Goal: Transaction & Acquisition: Book appointment/travel/reservation

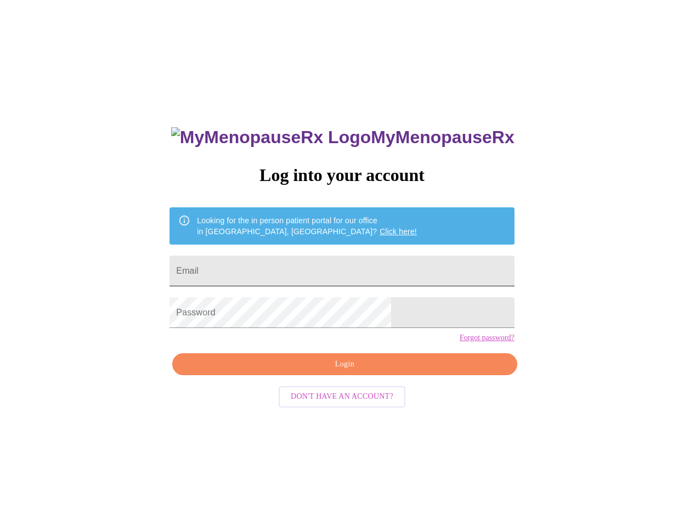
click at [305, 268] on input "Email" at bounding box center [341, 270] width 344 height 31
type input "[EMAIL_ADDRESS][DOMAIN_NAME]"
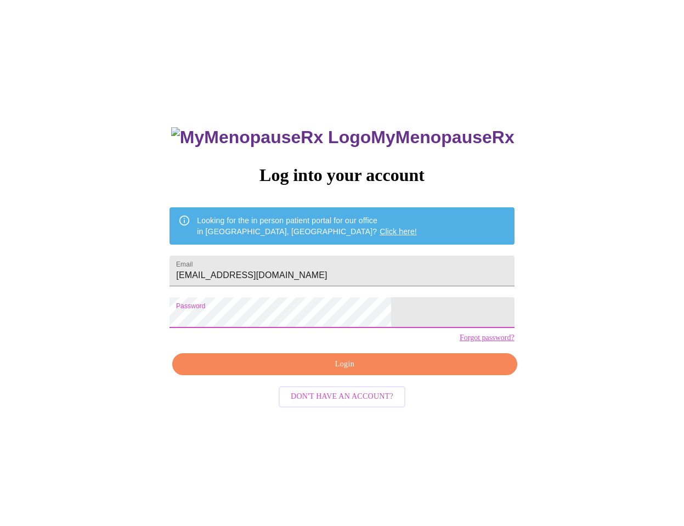
click at [336, 371] on span "Login" at bounding box center [344, 364] width 319 height 14
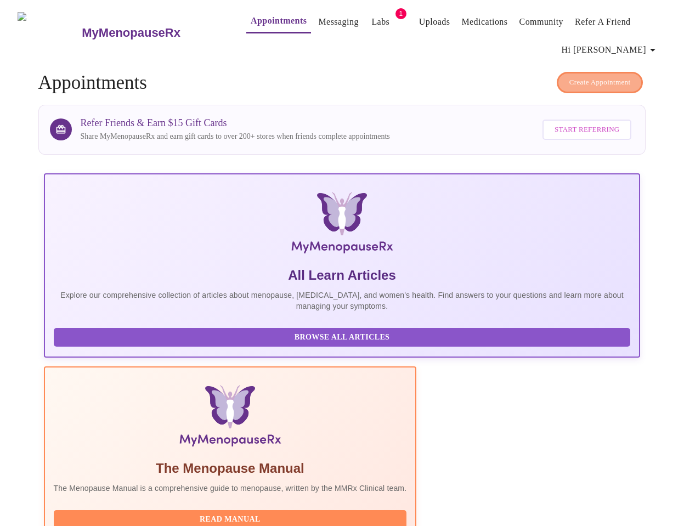
click at [606, 81] on span "Create Appointment" at bounding box center [599, 82] width 61 height 13
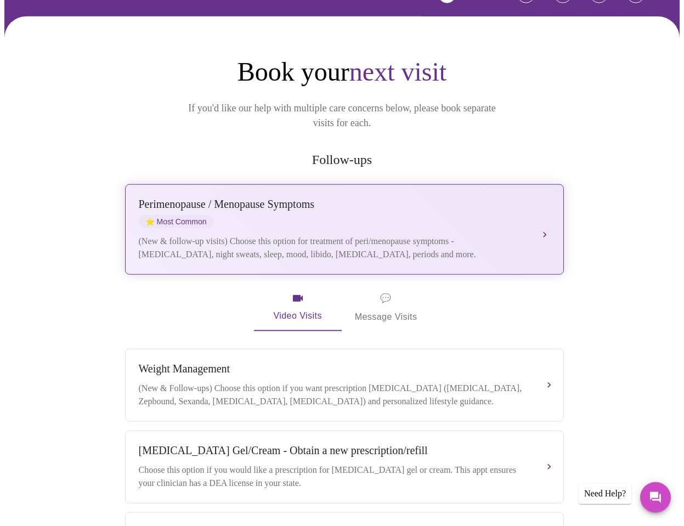
scroll to position [93, 0]
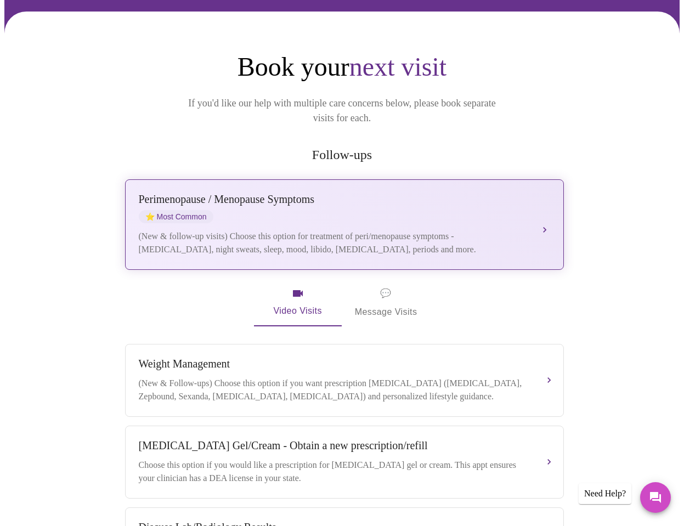
click at [485, 201] on div "[MEDICAL_DATA] / Menopause Symptoms ⭐ Most Common" at bounding box center [333, 208] width 389 height 30
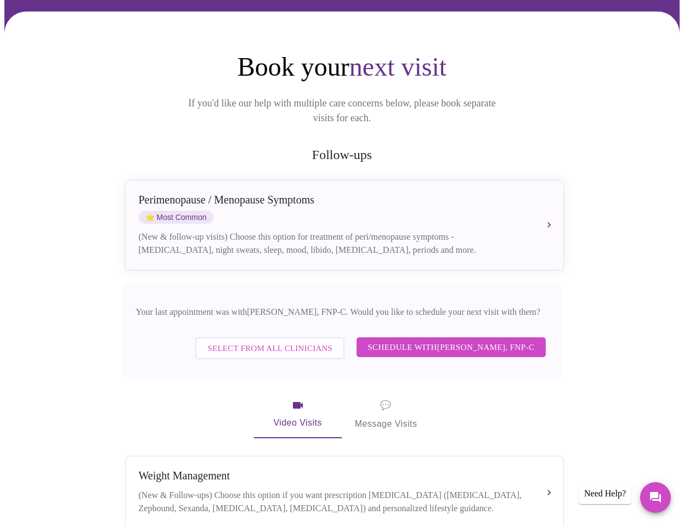
click at [464, 340] on span "Schedule with [PERSON_NAME], FNP-C" at bounding box center [450, 347] width 167 height 14
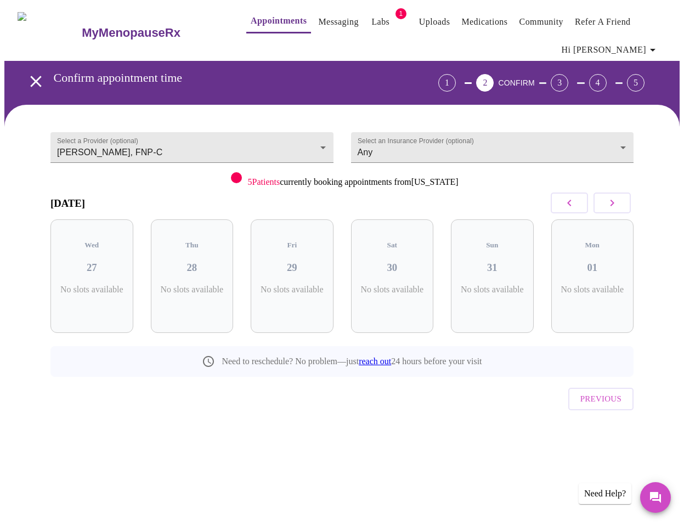
scroll to position [0, 0]
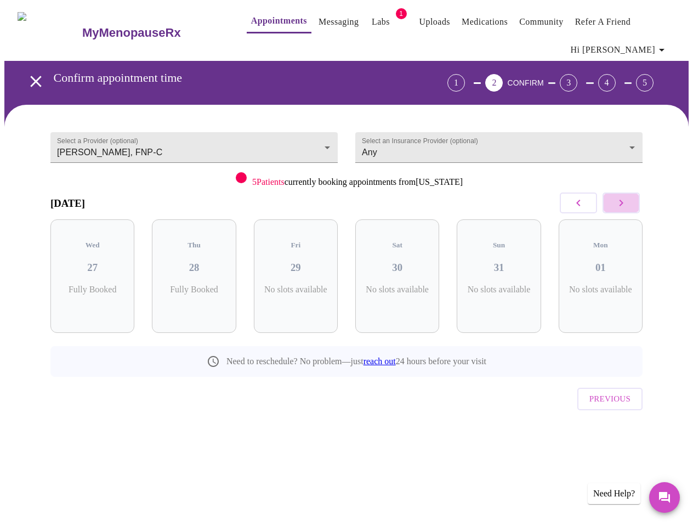
click at [628, 207] on icon "button" at bounding box center [621, 202] width 13 height 13
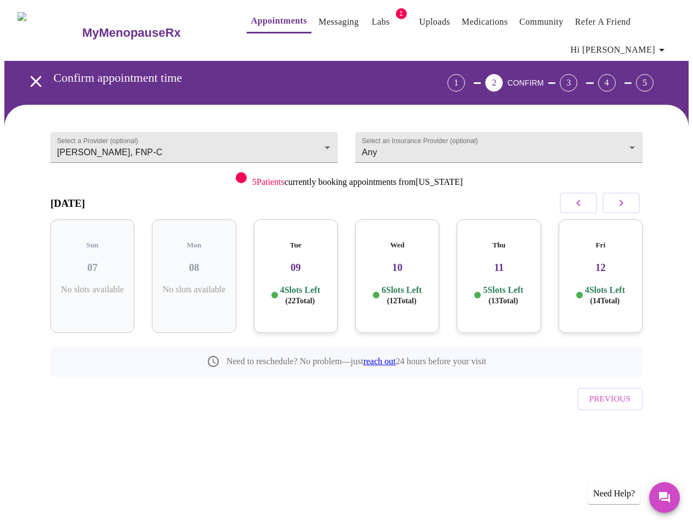
click at [628, 207] on icon "button" at bounding box center [621, 202] width 13 height 13
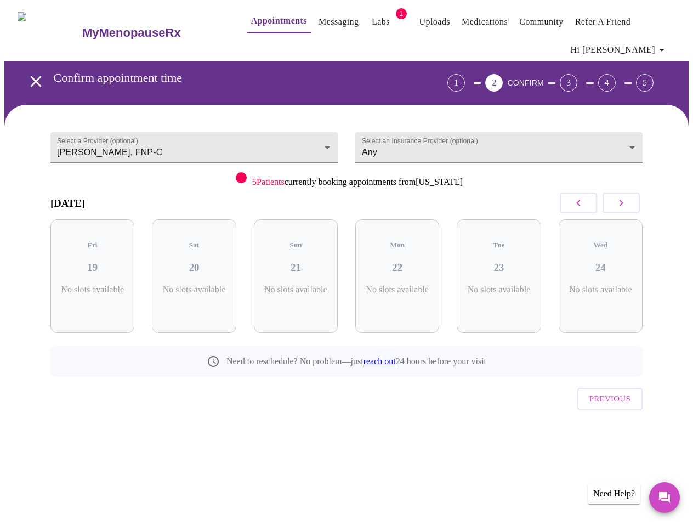
click at [628, 207] on icon "button" at bounding box center [621, 202] width 13 height 13
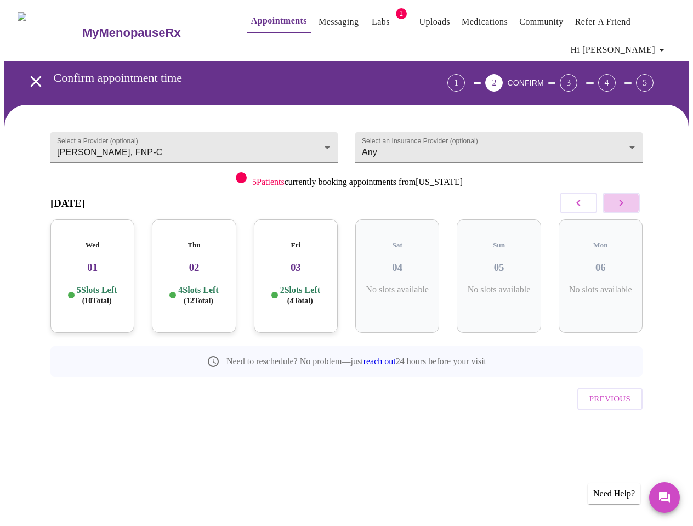
click at [628, 207] on icon "button" at bounding box center [621, 202] width 13 height 13
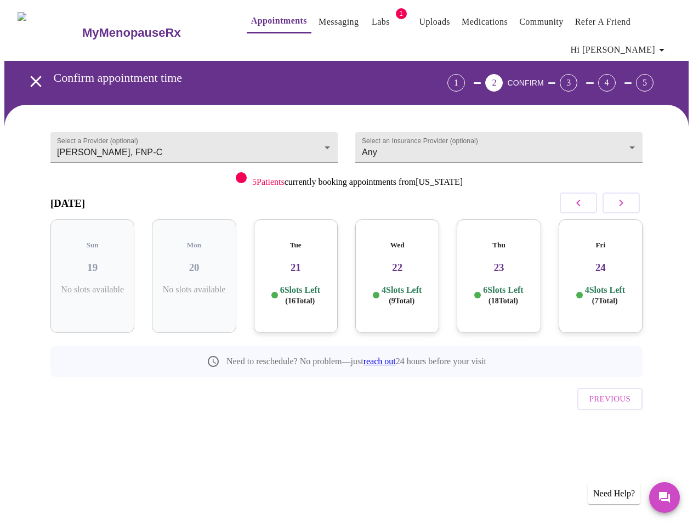
click at [509, 262] on h3 "23" at bounding box center [498, 268] width 66 height 12
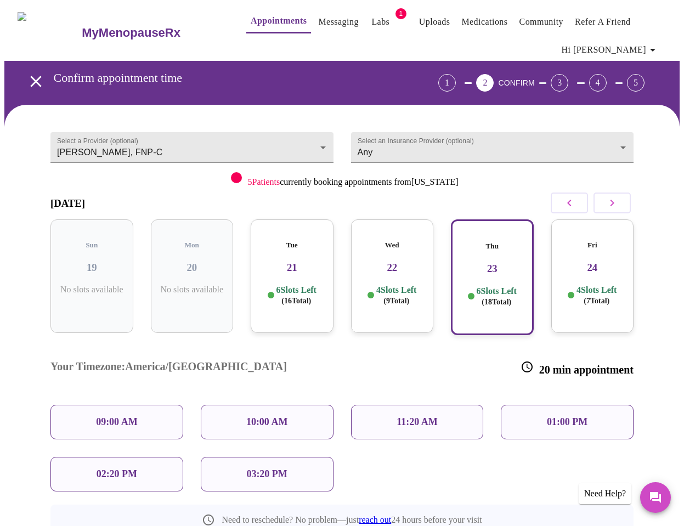
click at [118, 416] on p "09:00 AM" at bounding box center [117, 422] width 42 height 12
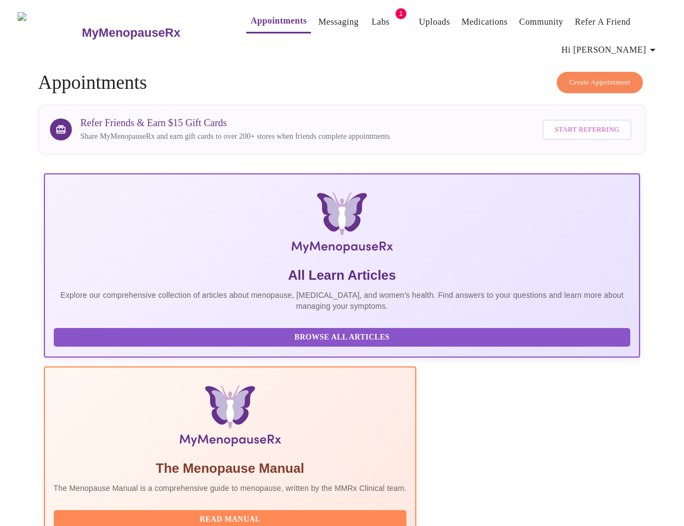
click at [595, 84] on span "Create Appointment" at bounding box center [599, 82] width 61 height 13
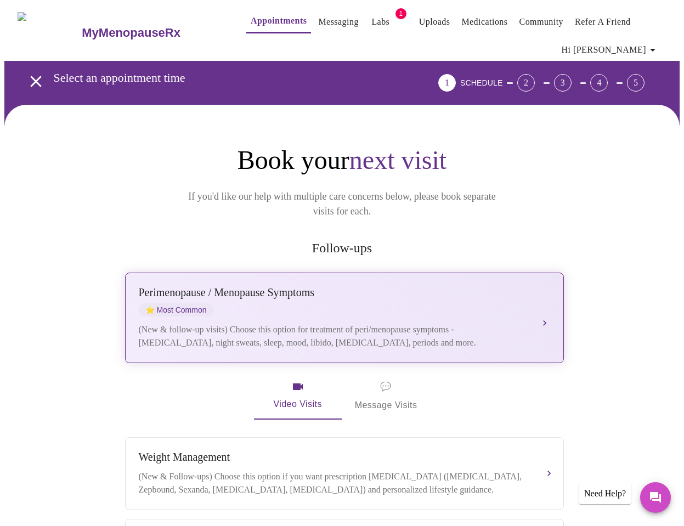
click at [455, 286] on div "[MEDICAL_DATA] / Menopause Symptoms ⭐ Most Common" at bounding box center [333, 301] width 389 height 30
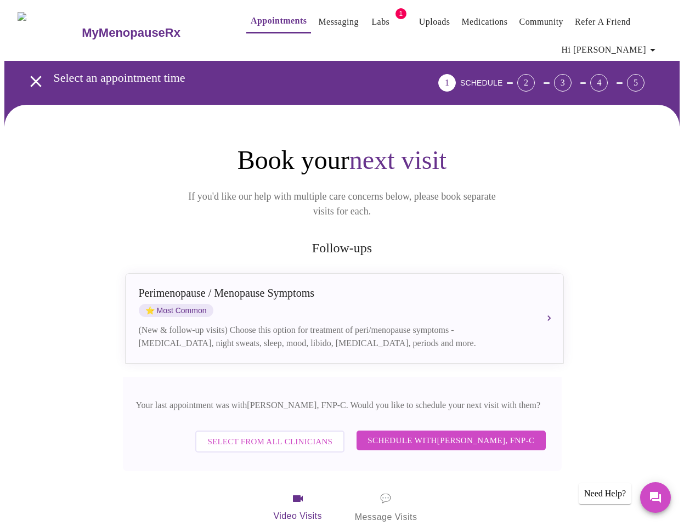
click at [491, 433] on span "Schedule with [PERSON_NAME], FNP-C" at bounding box center [450, 440] width 167 height 14
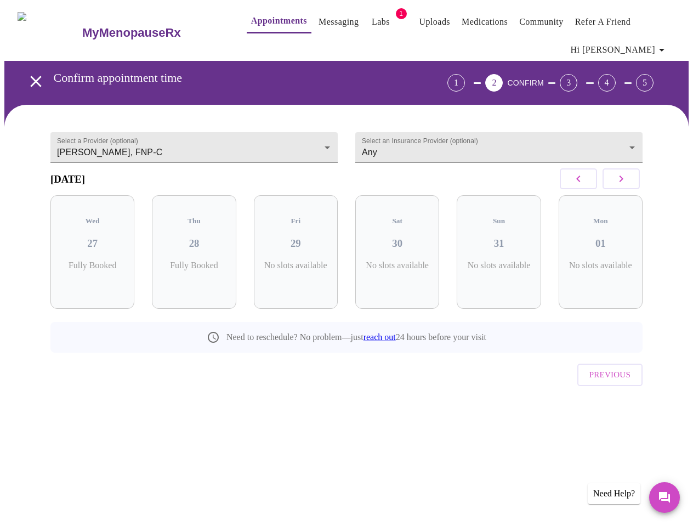
click at [628, 185] on icon "button" at bounding box center [621, 178] width 13 height 13
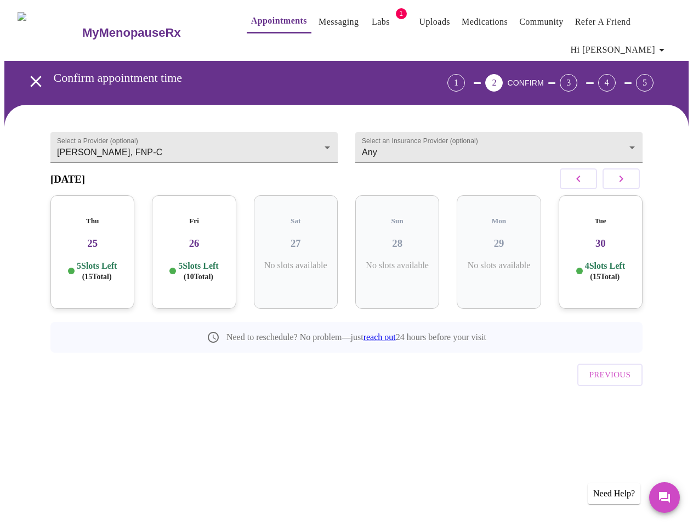
click at [628, 185] on icon "button" at bounding box center [621, 178] width 13 height 13
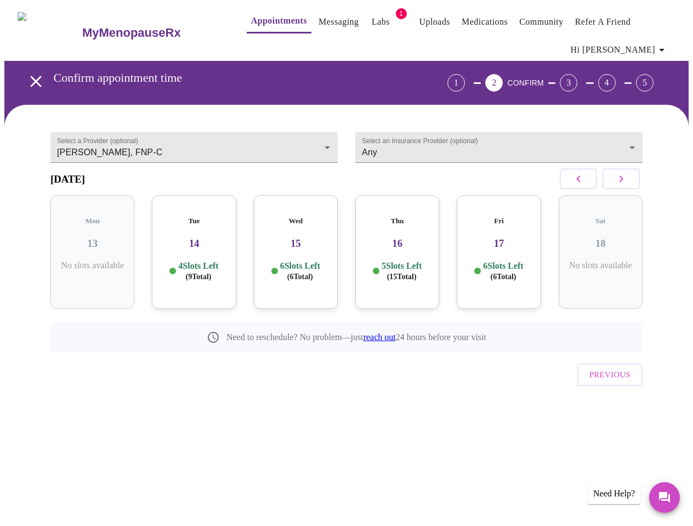
click at [628, 185] on icon "button" at bounding box center [621, 178] width 13 height 13
click at [532, 239] on h3 "23" at bounding box center [498, 243] width 66 height 12
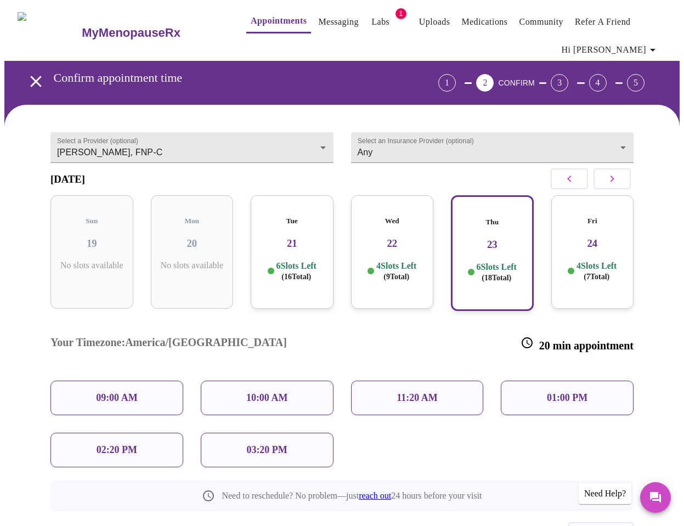
click at [440, 381] on div "11:20 AM" at bounding box center [417, 398] width 133 height 35
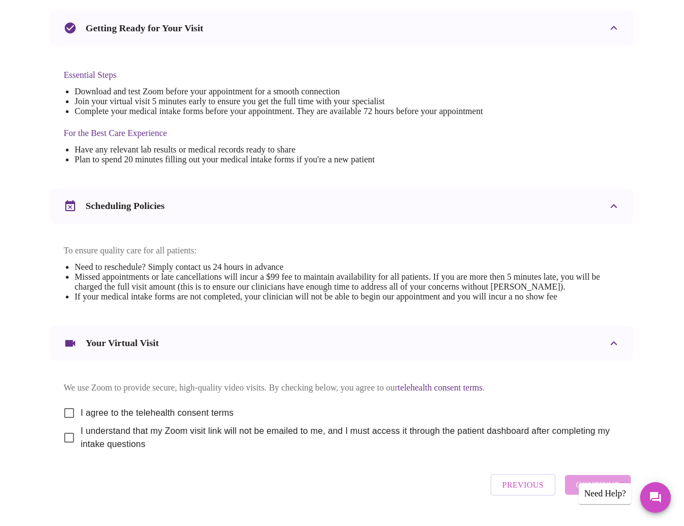
scroll to position [290, 0]
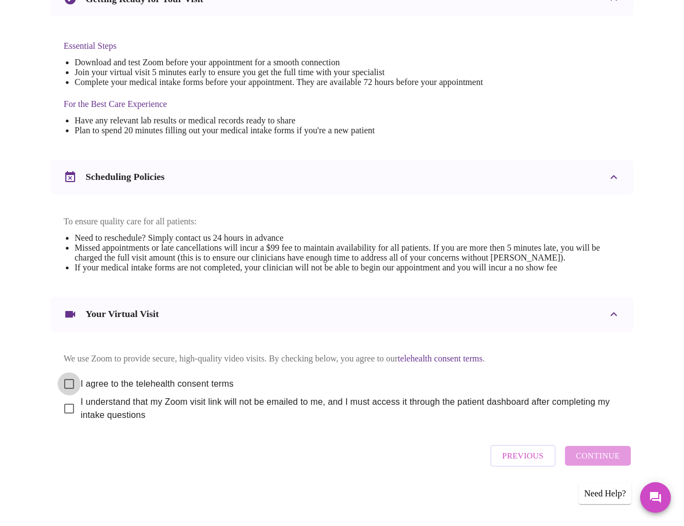
click at [67, 380] on input "I agree to the telehealth consent terms" at bounding box center [69, 383] width 23 height 23
checkbox input "true"
click at [66, 401] on input "I understand that my Zoom visit link will not be emailed to me, and I must acce…" at bounding box center [69, 408] width 23 height 23
checkbox input "true"
click at [611, 459] on span "Continue" at bounding box center [598, 455] width 44 height 14
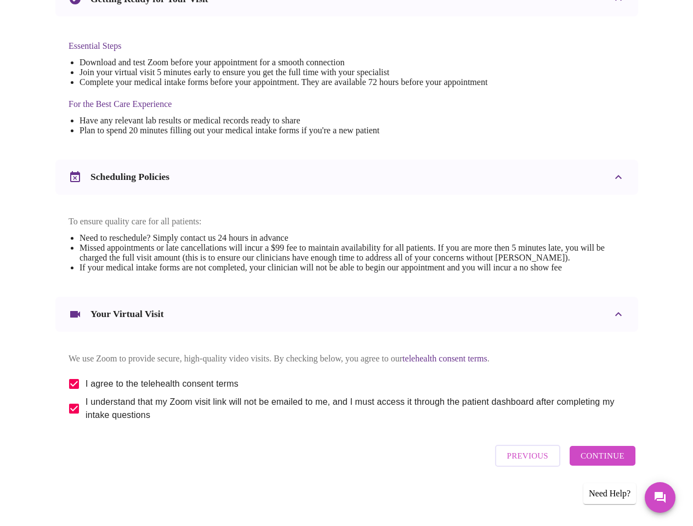
scroll to position [0, 0]
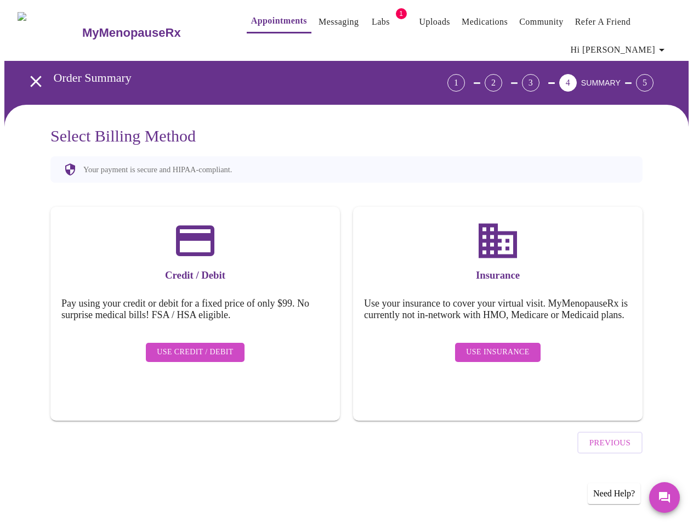
click at [490, 359] on span "Use Insurance" at bounding box center [497, 352] width 63 height 14
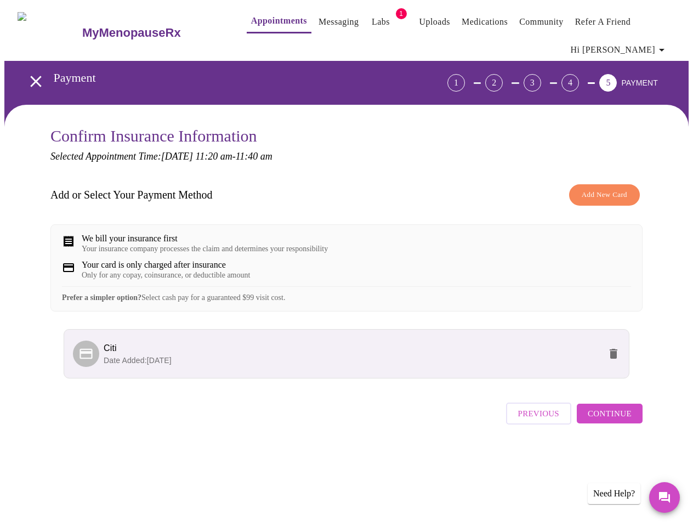
click at [627, 421] on span "Continue" at bounding box center [610, 413] width 44 height 14
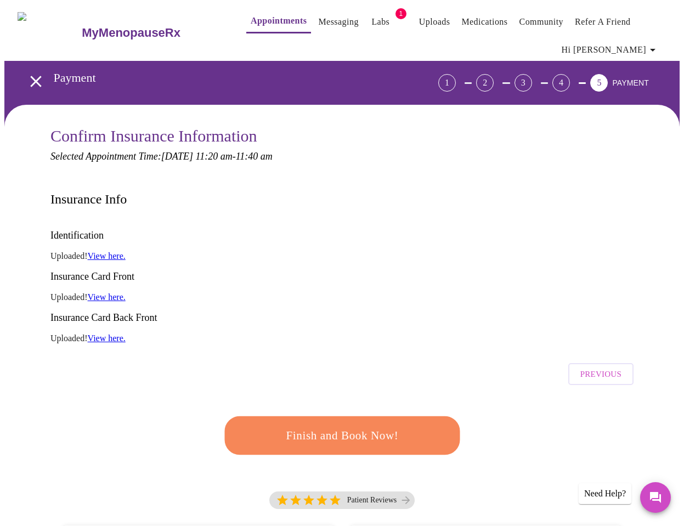
click at [386, 425] on span "Finish and Book Now!" at bounding box center [342, 435] width 204 height 20
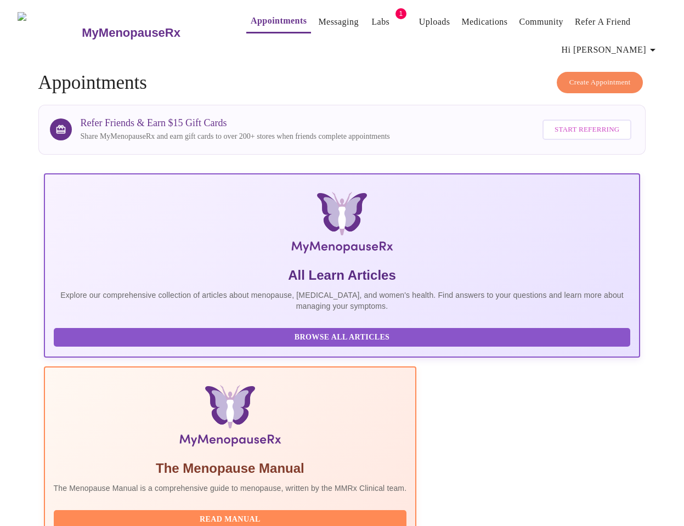
click at [371, 16] on link "Labs" at bounding box center [380, 21] width 18 height 15
